Goal: Task Accomplishment & Management: Manage account settings

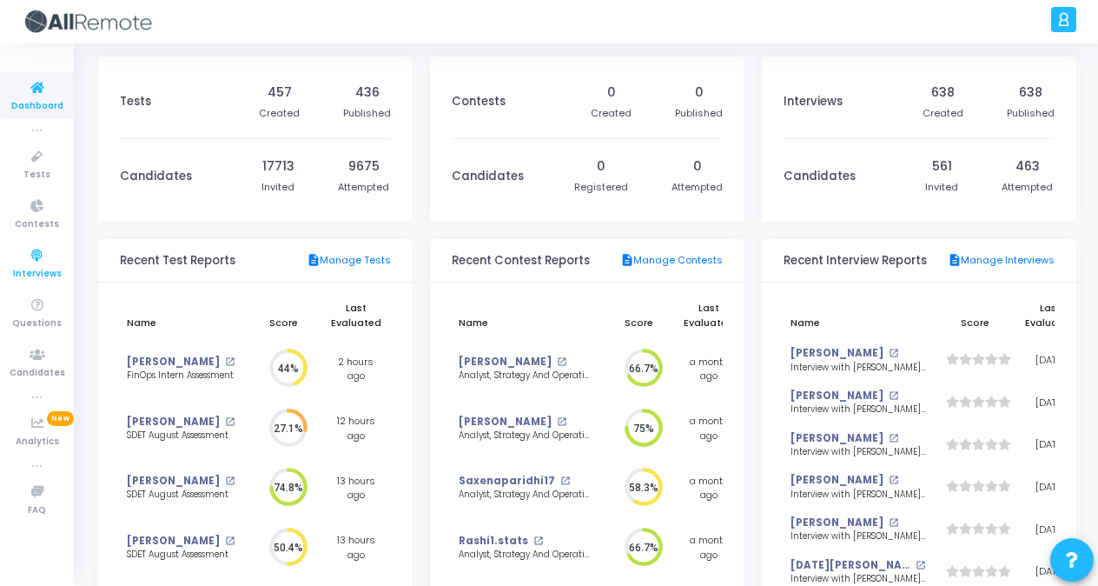
click at [21, 267] on span "Interviews" at bounding box center [37, 274] width 49 height 15
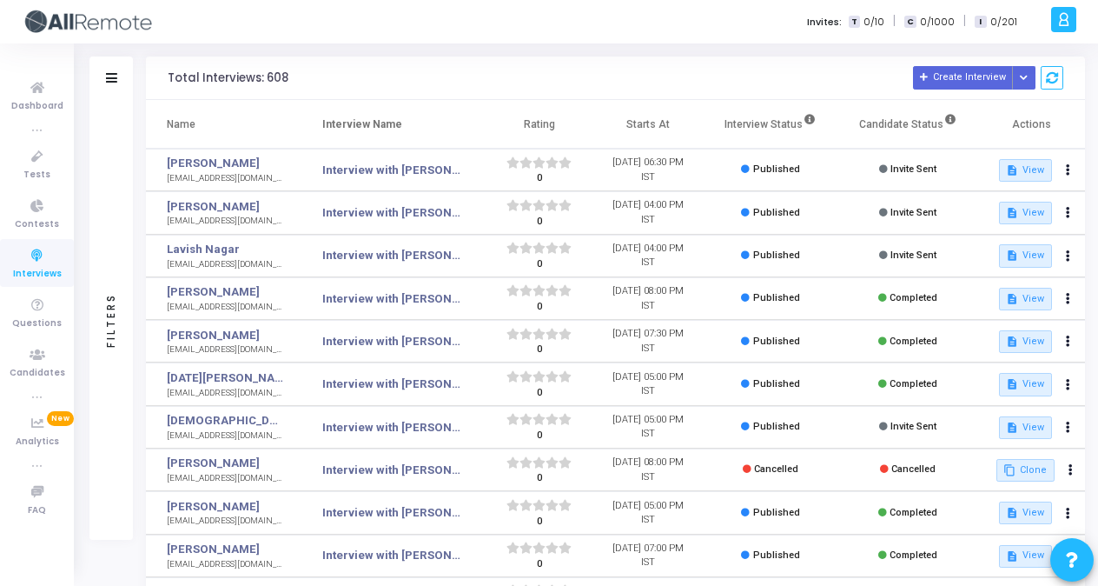
click at [530, 47] on div "Filters Filters Interview Name: search Candidate Name/Email: search Candidate S…" at bounding box center [587, 447] width 1022 height 809
click at [786, 534] on td "Published" at bounding box center [770, 555] width 137 height 43
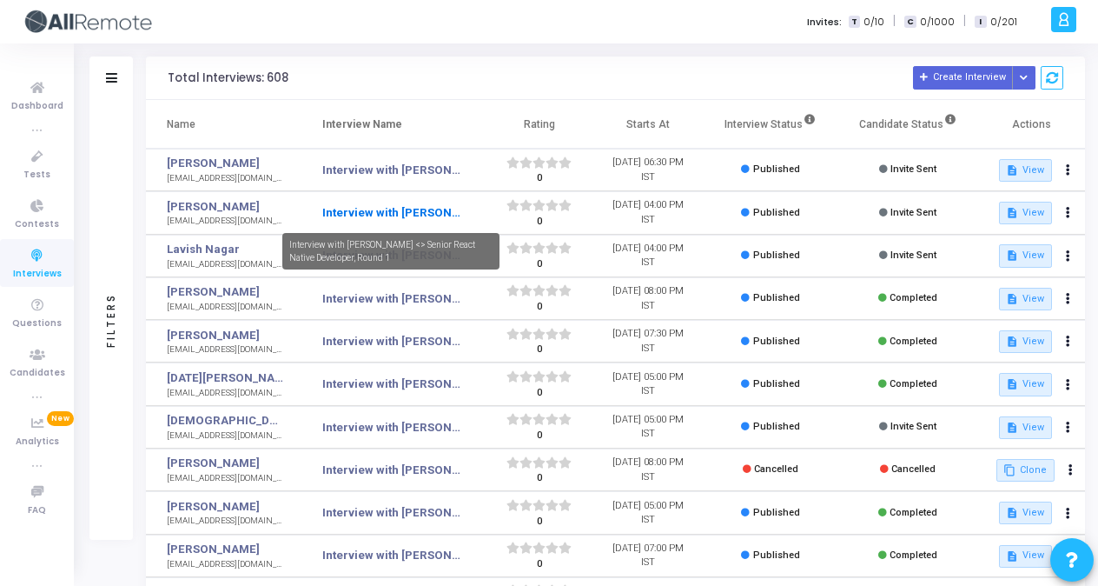
click at [381, 221] on mat-tooltip-component "Interview with [PERSON_NAME] <> Senior React Native Developer, Round 1" at bounding box center [391, 251] width 242 height 61
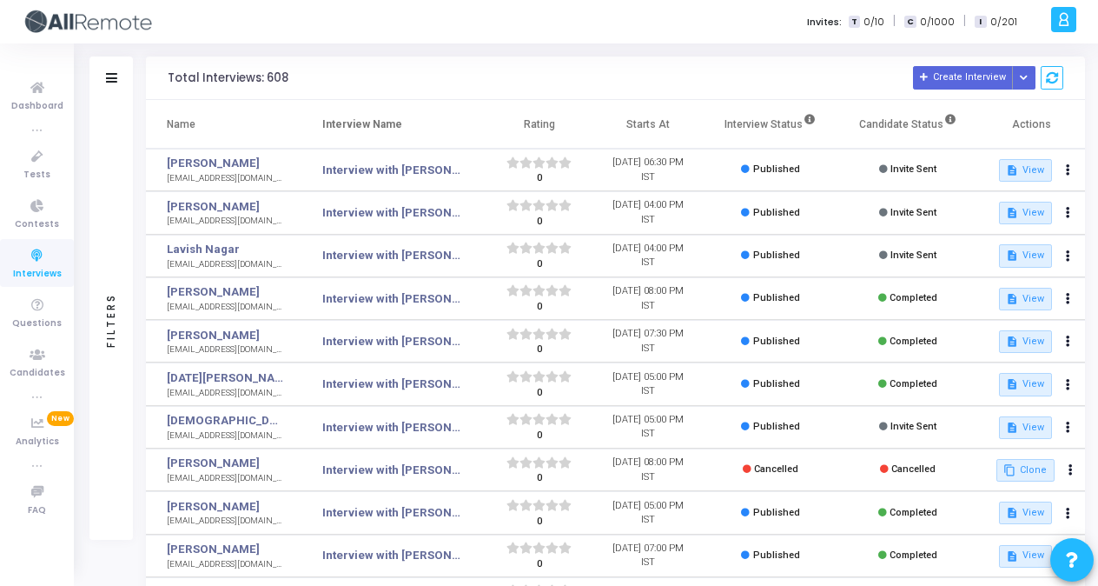
click at [402, 196] on td "Interview with [PERSON_NAME] <> Senior React Native Developer, Round 1" at bounding box center [392, 212] width 183 height 43
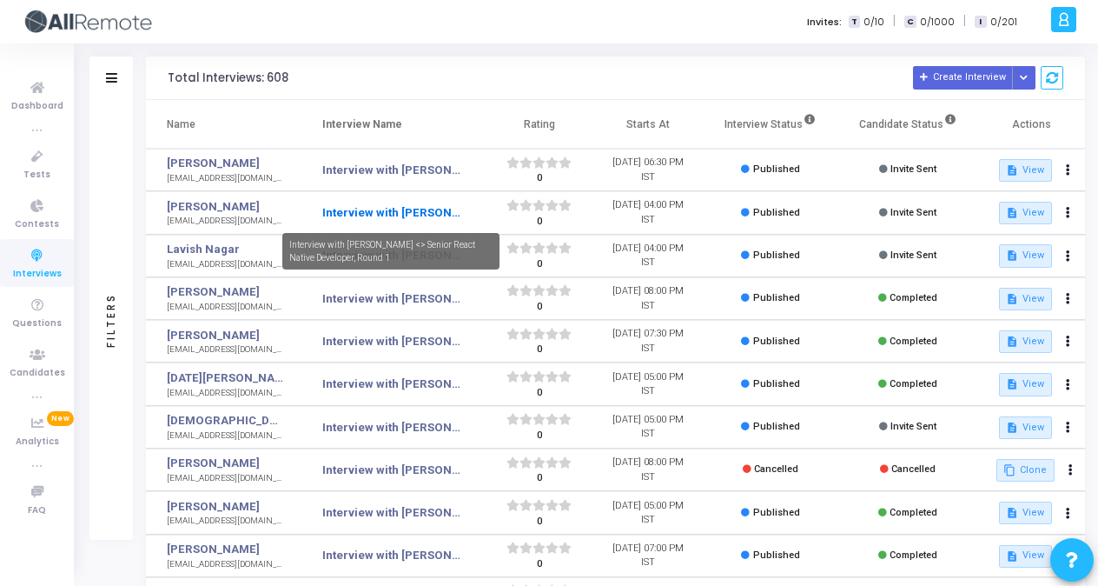
click at [410, 204] on link "Interview with [PERSON_NAME] <> Senior React Native Developer, Round 1" at bounding box center [391, 212] width 138 height 17
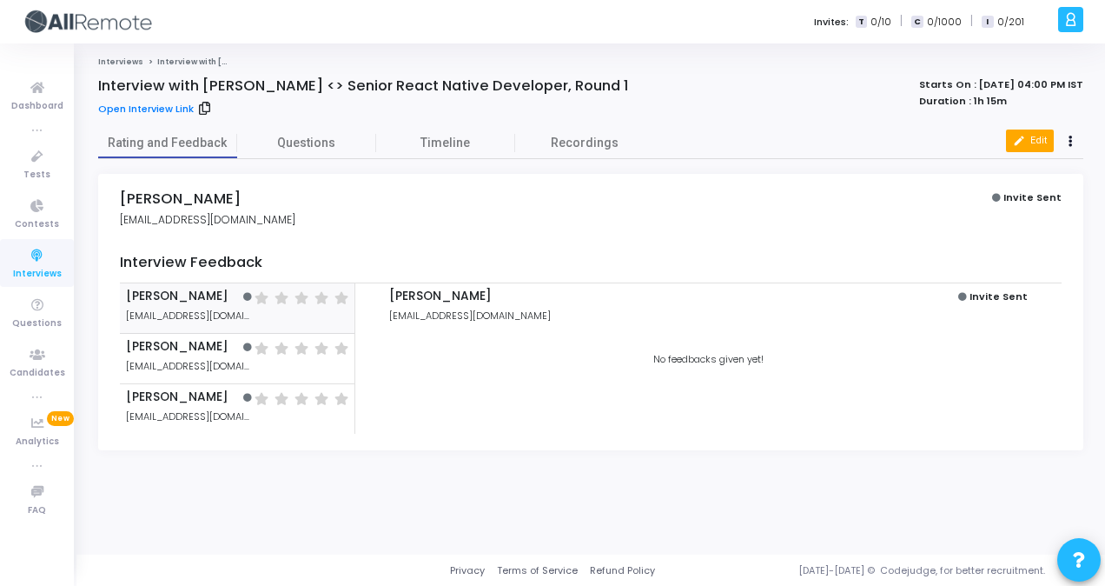
click at [1048, 136] on button "edit Edit" at bounding box center [1030, 140] width 48 height 23
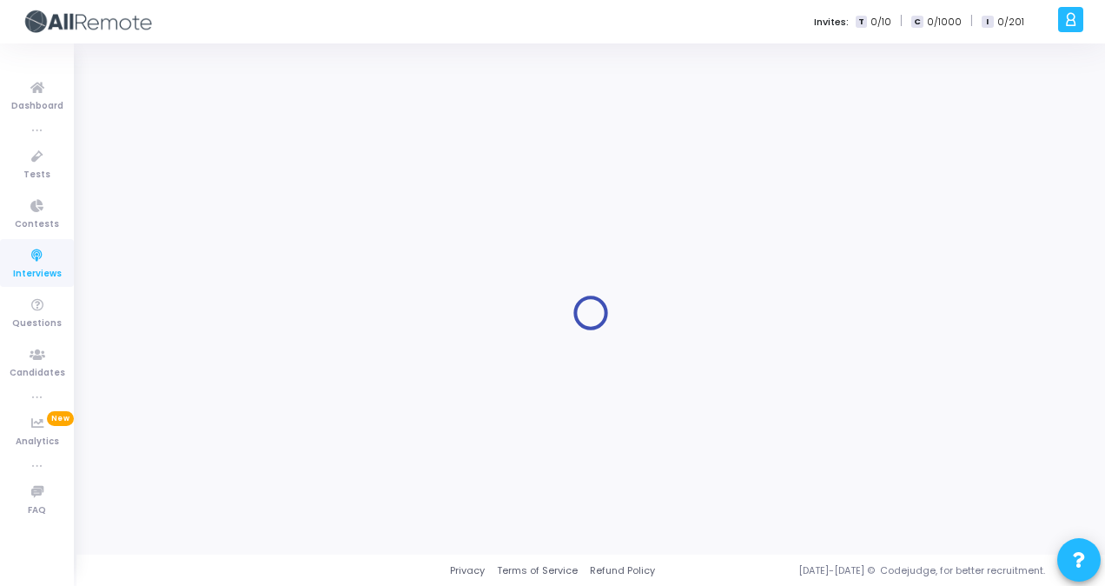
type input "Interview with [PERSON_NAME] <> Senior React Native Developer, Round 1"
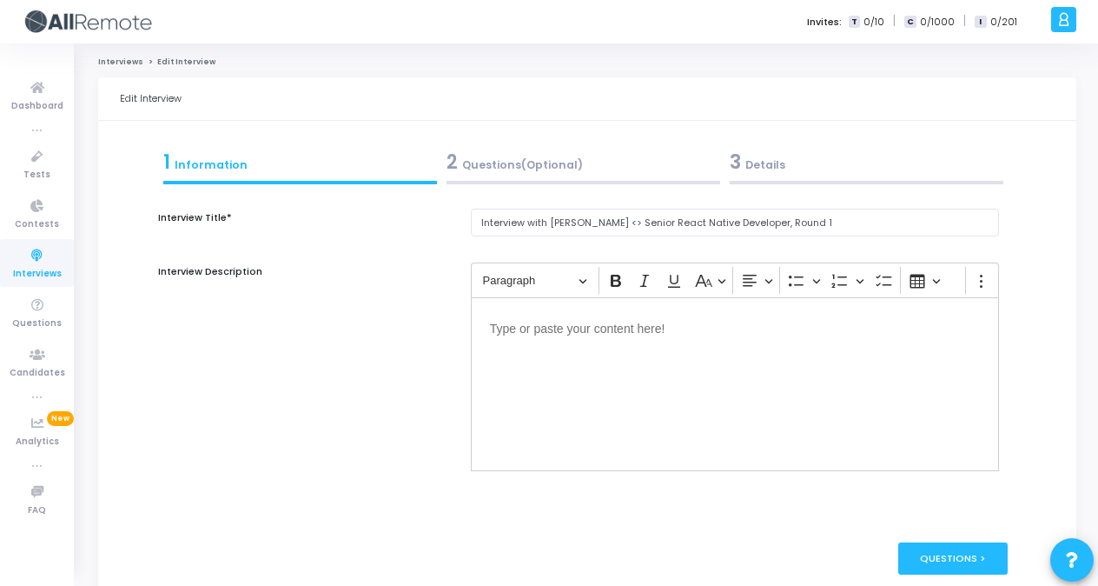
click at [773, 162] on div "3 Details" at bounding box center [867, 162] width 274 height 29
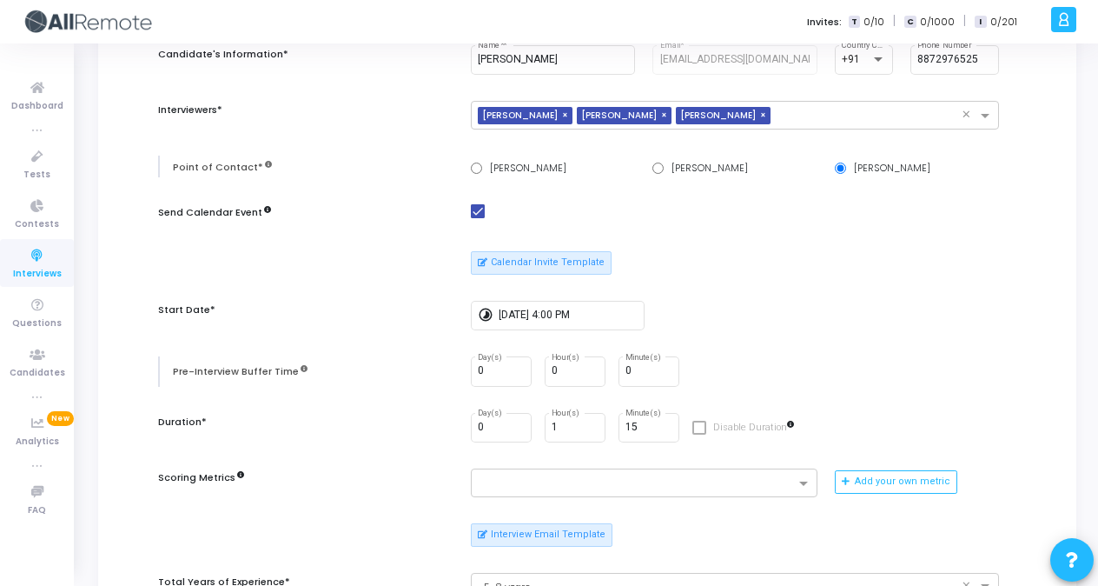
scroll to position [216, 0]
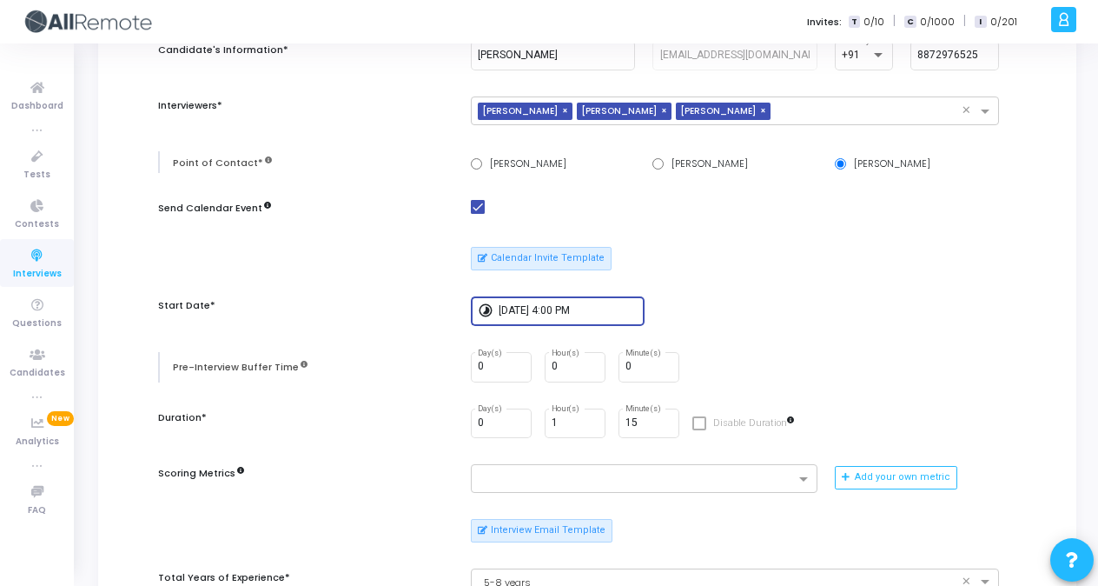
click at [516, 309] on input "[DATE] 4:00 PM" at bounding box center [568, 311] width 139 height 12
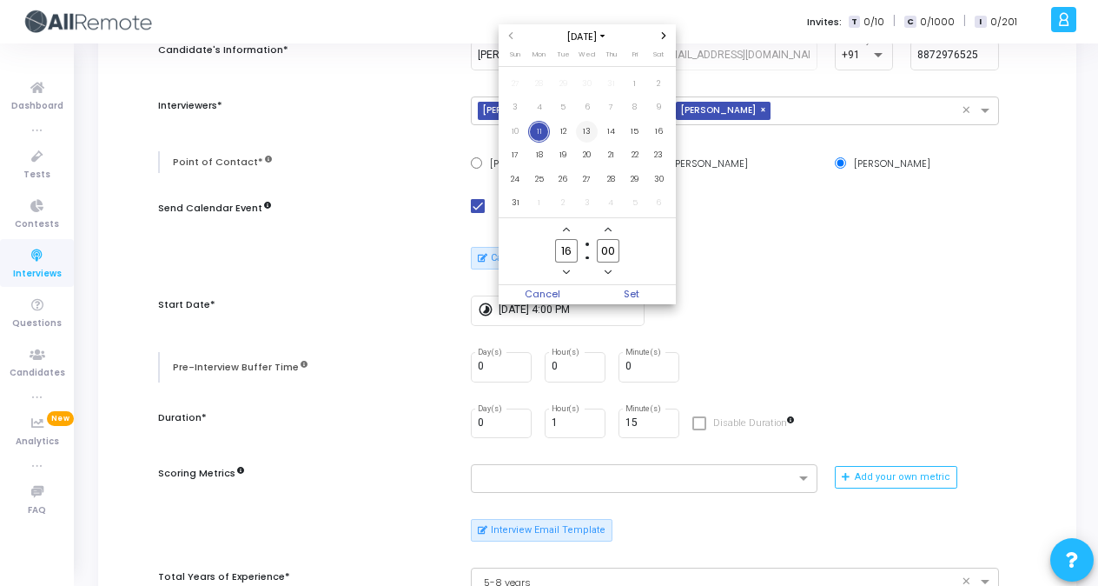
click at [588, 129] on span "13" at bounding box center [587, 132] width 22 height 22
click at [640, 292] on span "Set" at bounding box center [631, 294] width 89 height 19
type input "[DATE] 4:00 PM"
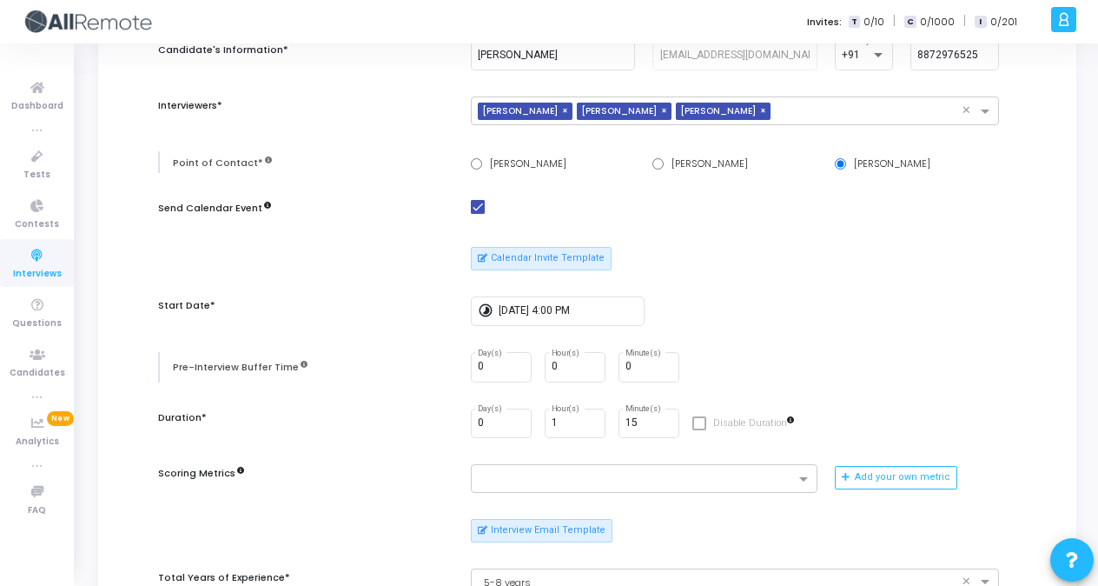
click at [733, 321] on div "timelapse [DATE] 4:00 PM" at bounding box center [735, 311] width 528 height 30
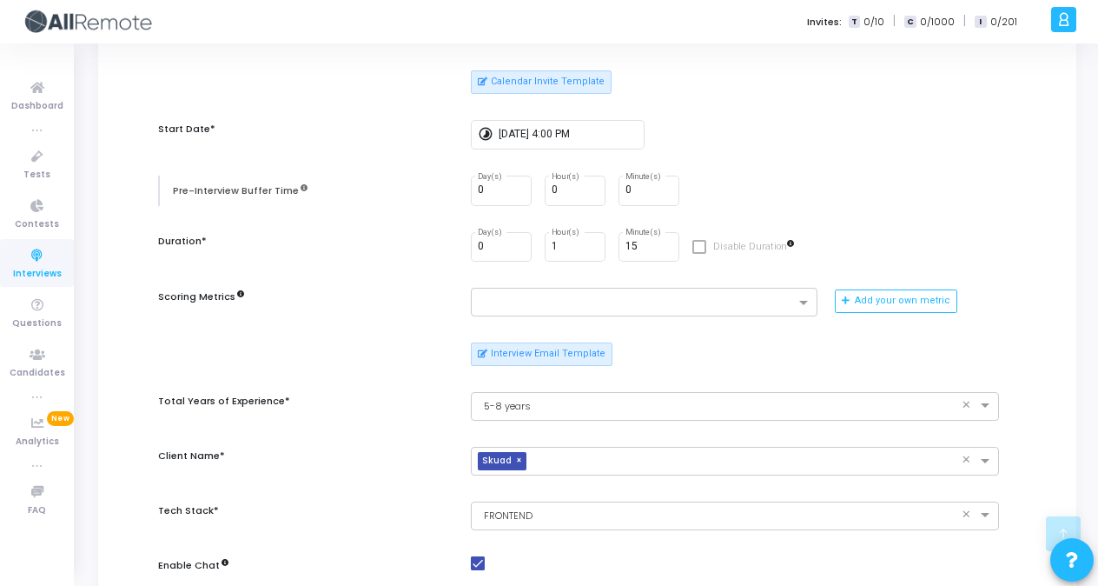
scroll to position [394, 0]
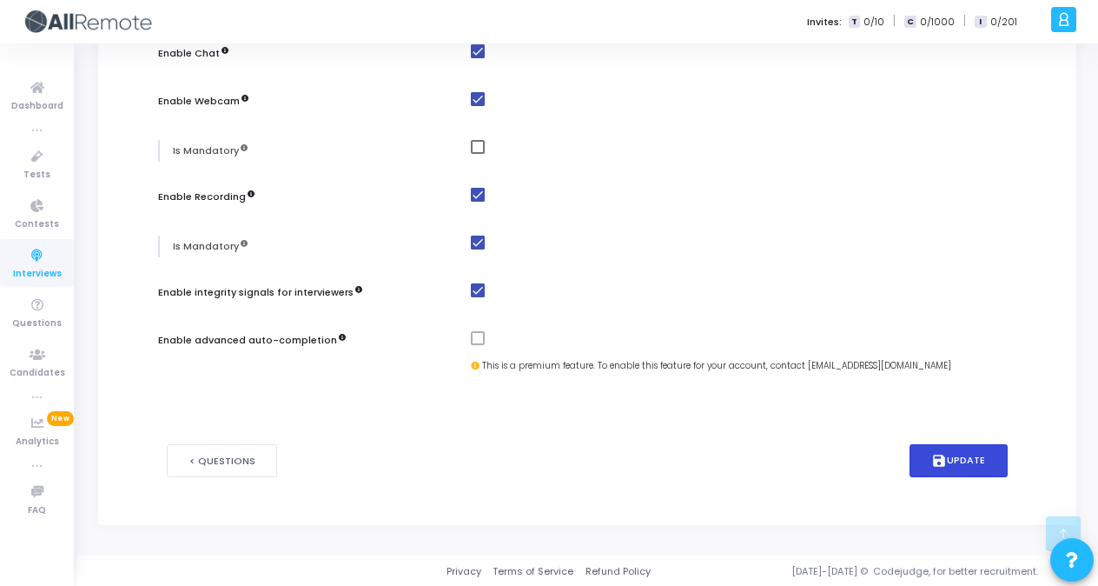
click at [968, 454] on button "save Update" at bounding box center [959, 461] width 99 height 34
